Goal: Transaction & Acquisition: Purchase product/service

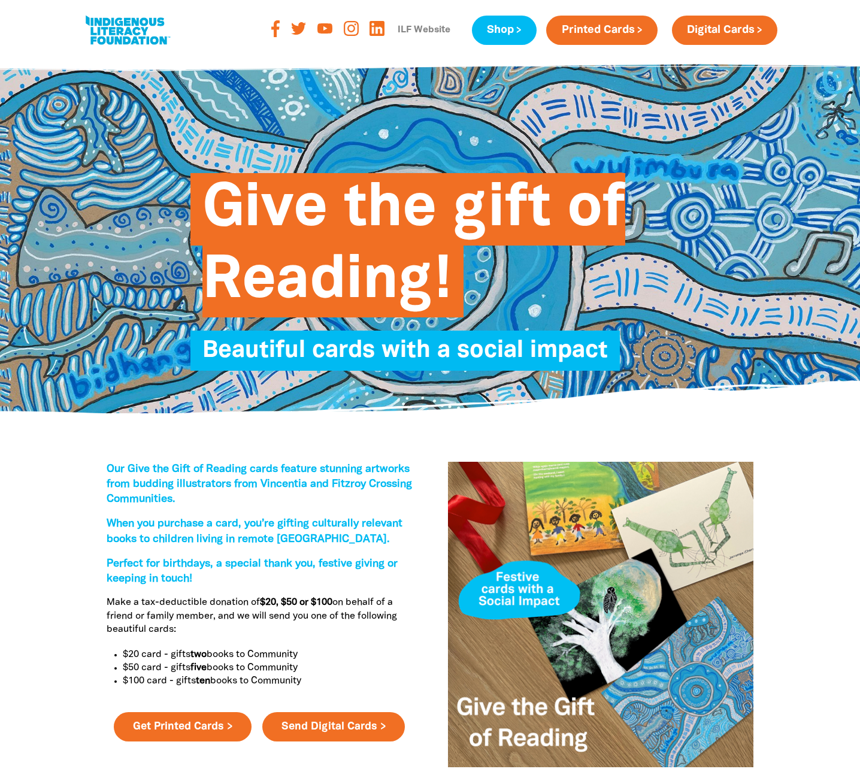
click at [453, 29] on link "ILF Website" at bounding box center [423, 30] width 67 height 19
click at [410, 31] on link "ILF Website" at bounding box center [423, 30] width 67 height 19
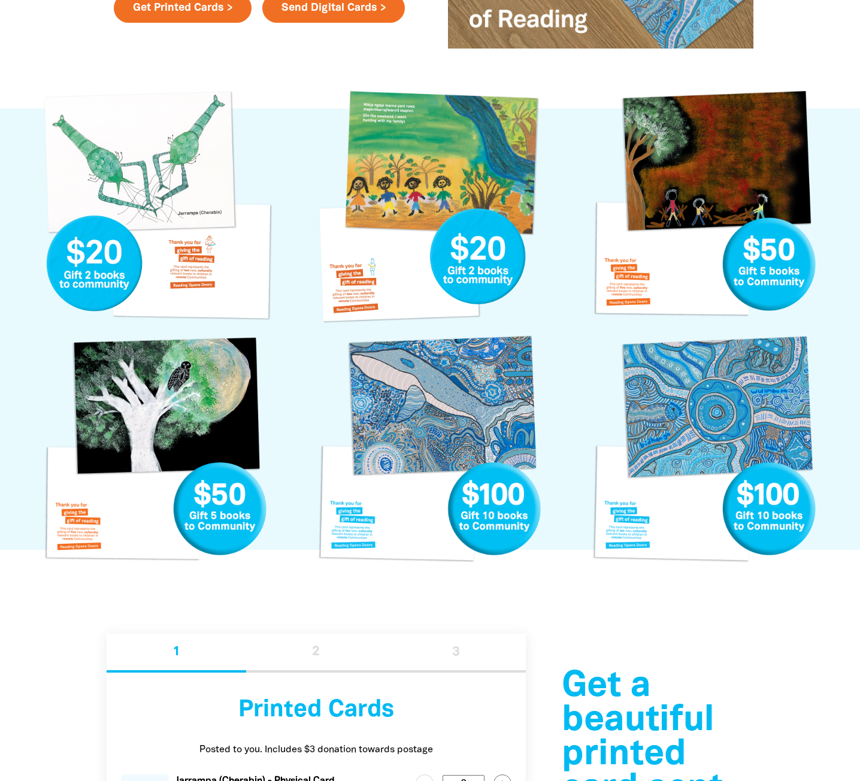
scroll to position [359, 0]
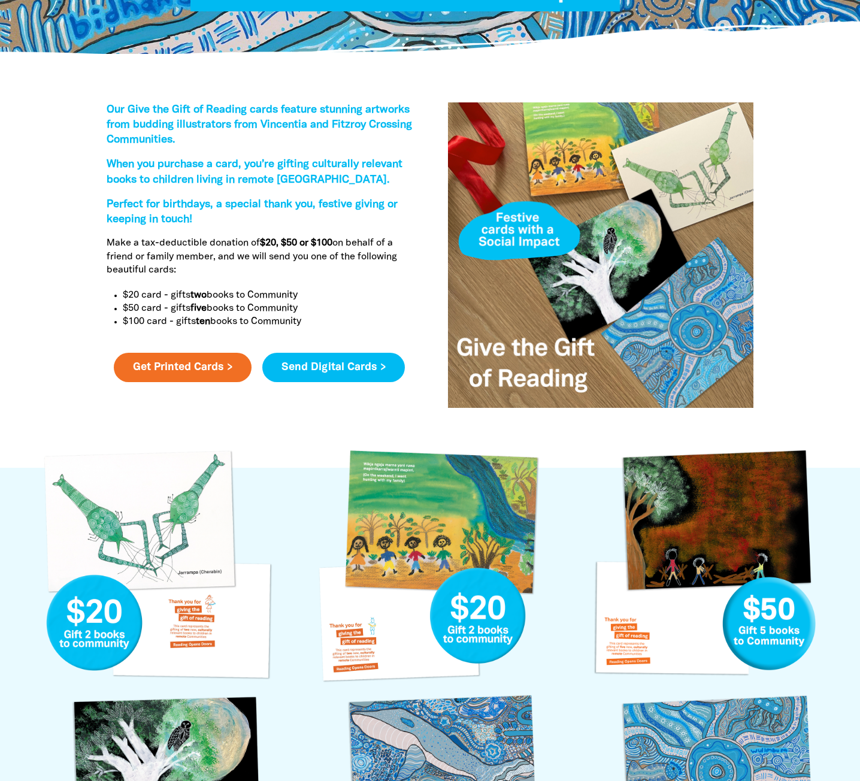
click at [311, 364] on link "Send Digital Cards >" at bounding box center [333, 368] width 143 height 30
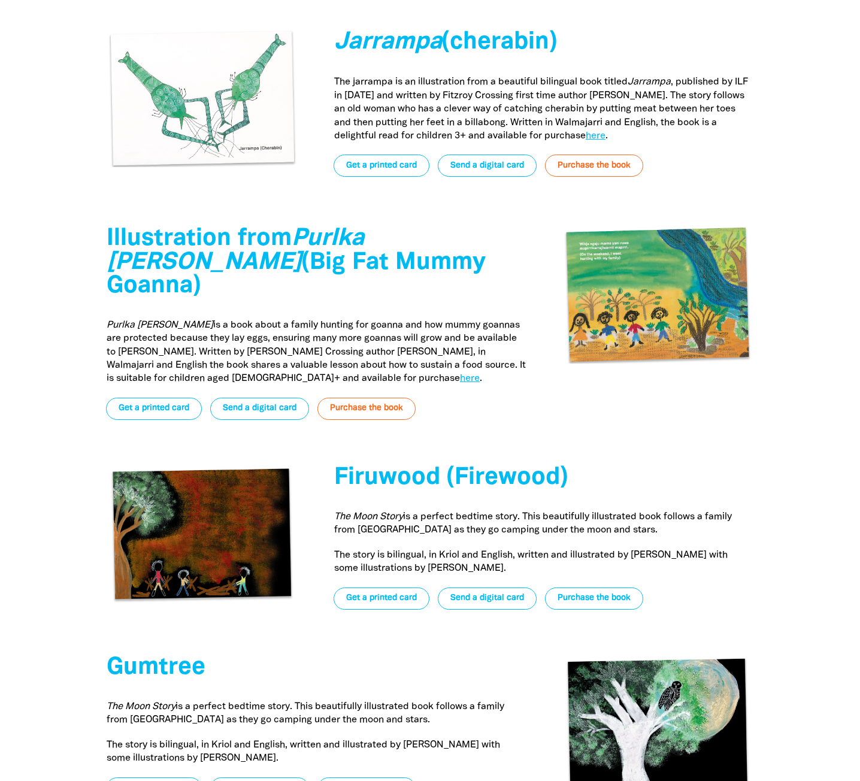
scroll to position [3258, 0]
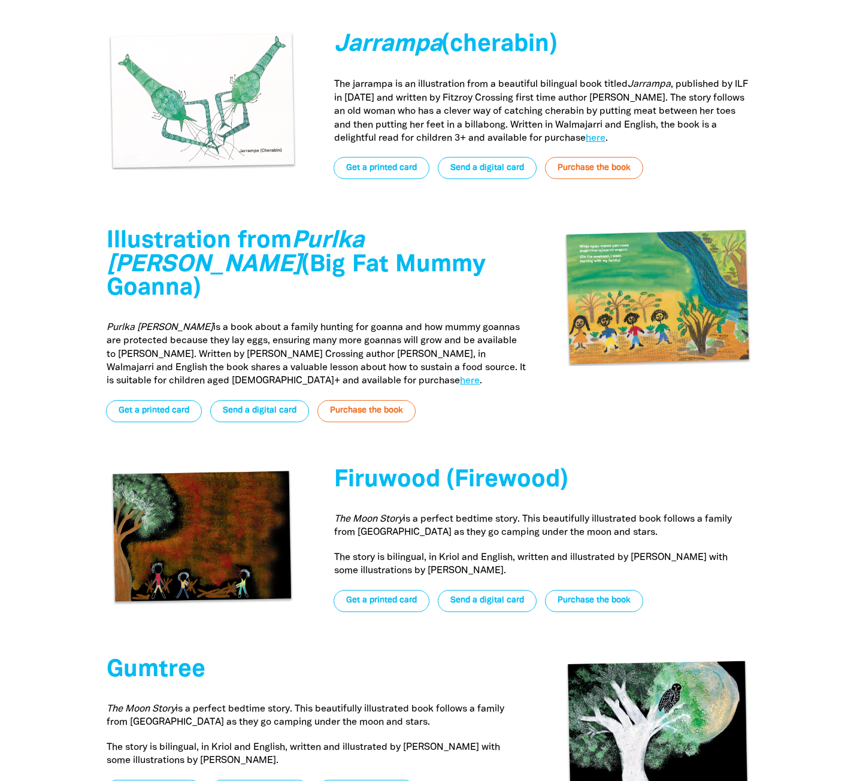
drag, startPoint x: 648, startPoint y: 241, endPoint x: 511, endPoint y: 206, distance: 140.9
click at [501, 204] on div "[PERSON_NAME] (cherabin) The jarrampa is an illustration from a beautiful bilin…" at bounding box center [430, 107] width 719 height 196
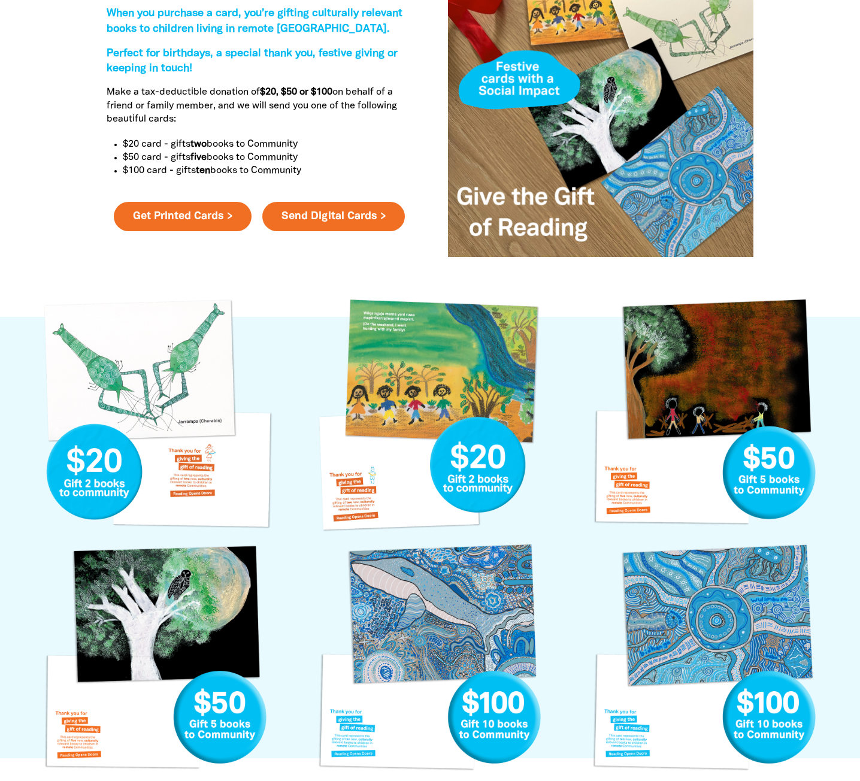
scroll to position [504, 0]
